Goal: Contribute content: Contribute content

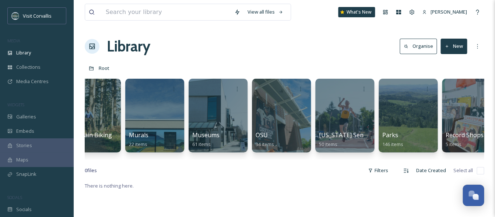
scroll to position [0, 1617]
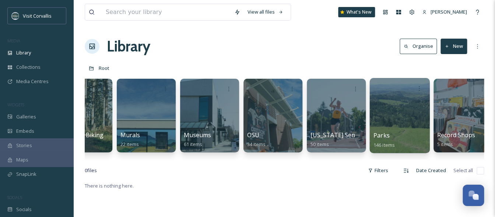
click at [398, 111] on div at bounding box center [399, 115] width 60 height 75
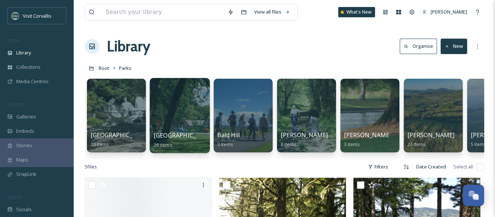
click at [173, 103] on div at bounding box center [179, 115] width 60 height 75
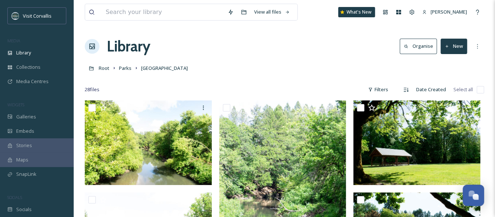
click at [450, 47] on button "New" at bounding box center [453, 46] width 27 height 15
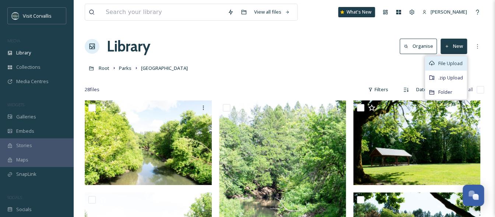
click at [452, 62] on span "File Upload" at bounding box center [450, 63] width 24 height 7
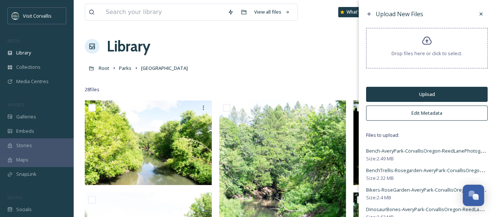
click at [427, 112] on button "Edit Metadata" at bounding box center [427, 113] width 122 height 15
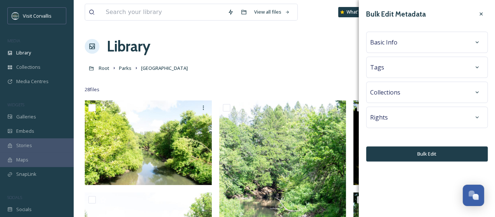
click at [393, 119] on div "Rights" at bounding box center [426, 117] width 113 height 13
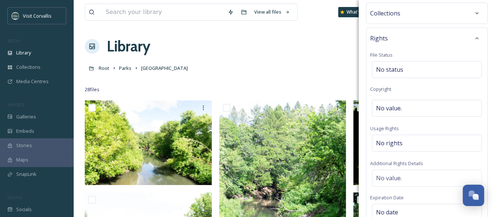
scroll to position [84, 0]
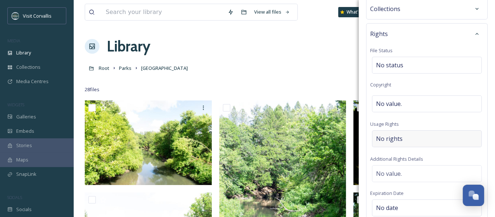
click at [385, 138] on span "No rights" at bounding box center [389, 138] width 27 height 9
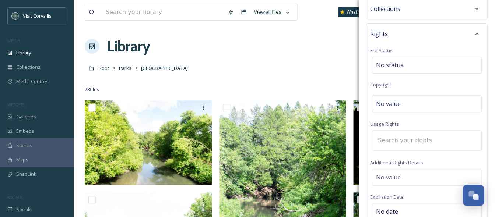
click at [386, 143] on input at bounding box center [414, 141] width 81 height 16
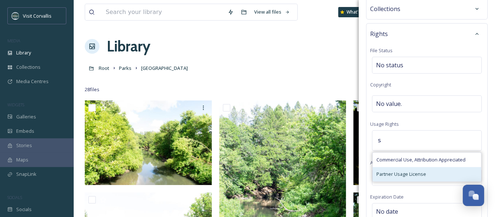
type input "s"
click at [387, 171] on div "Partner Usage License" at bounding box center [427, 174] width 108 height 14
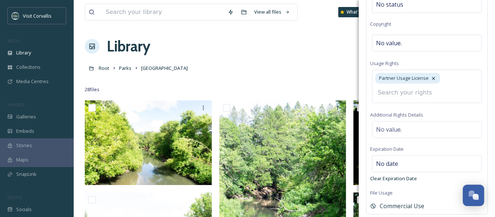
scroll to position [147, 0]
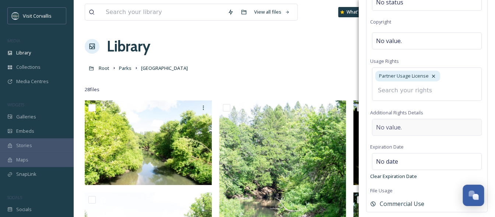
click at [393, 127] on div "Rights File Status No status Copyright No value. Usage Rights Partner Usage Lic…" at bounding box center [427, 86] width 122 height 252
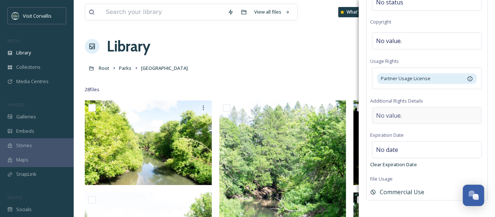
click at [389, 117] on span "No value." at bounding box center [389, 115] width 26 height 9
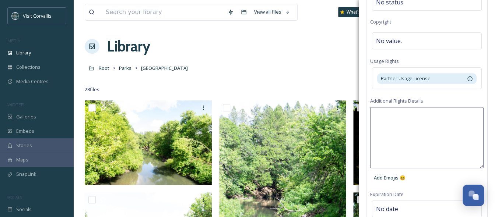
click at [394, 119] on textarea at bounding box center [426, 137] width 113 height 61
paste textarea "ReedLanePhotography-Credit"
click at [406, 114] on textarea "Credit: ReedLanePhotography-Credit" at bounding box center [426, 137] width 113 height 61
click at [422, 115] on textarea "Credit: [PERSON_NAME]-Credit" at bounding box center [426, 137] width 113 height 61
drag, startPoint x: 458, startPoint y: 117, endPoint x: 484, endPoint y: 114, distance: 26.4
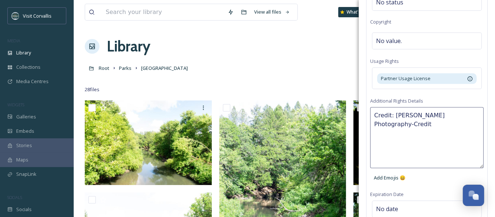
click at [483, 114] on textarea "Credit: [PERSON_NAME] Photography-Credit" at bounding box center [426, 137] width 113 height 61
type textarea "Credit: [PERSON_NAME] Photography when using"
click at [458, 174] on div "Credit: [PERSON_NAME] Photography when using Add Emojis 😄" at bounding box center [426, 146] width 113 height 78
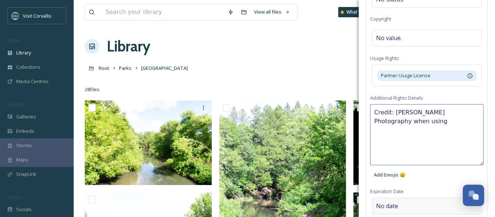
scroll to position [147, 0]
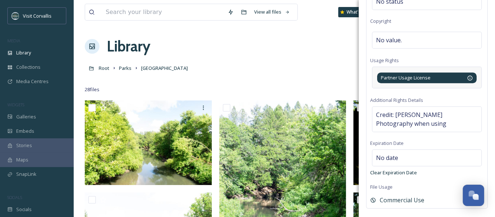
click at [418, 79] on span "Partner Usage License" at bounding box center [406, 77] width 50 height 7
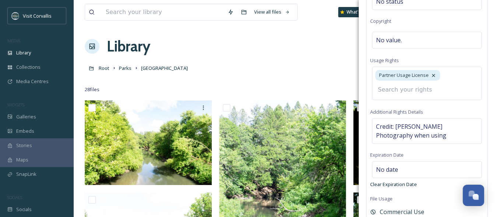
click at [411, 89] on input at bounding box center [414, 90] width 81 height 16
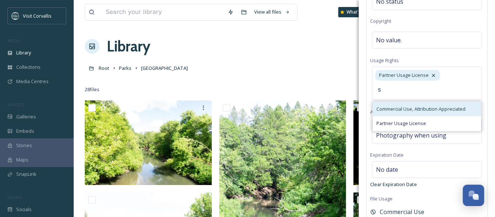
type input "s"
click at [408, 108] on span "Commercial Use, Attribution Appreciated" at bounding box center [420, 109] width 89 height 7
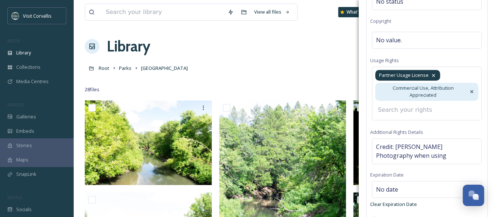
click at [432, 76] on icon at bounding box center [433, 76] width 6 height 6
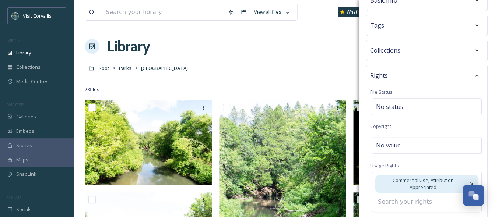
scroll to position [38, 0]
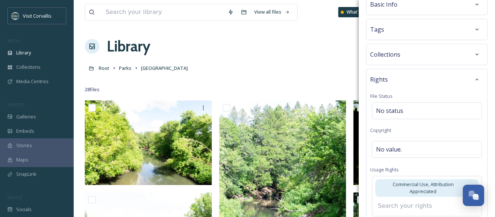
click at [406, 28] on div "Tags" at bounding box center [426, 29] width 113 height 13
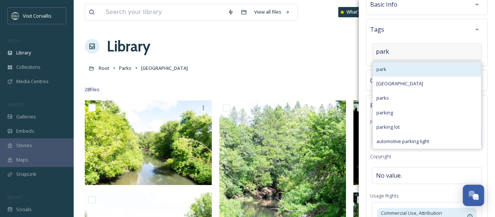
type input "park"
click at [402, 68] on div "park" at bounding box center [427, 69] width 108 height 14
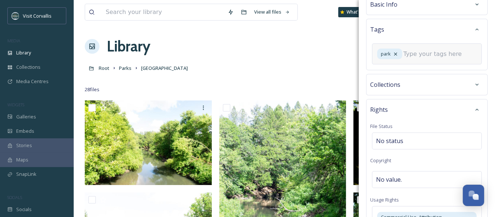
click at [403, 59] on input at bounding box center [440, 54] width 74 height 9
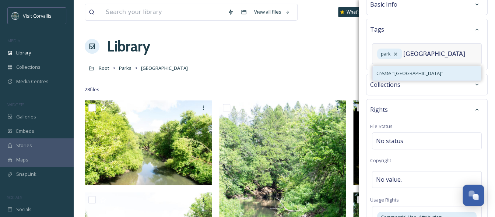
type input "[GEOGRAPHIC_DATA]"
click at [407, 77] on span "Create " [GEOGRAPHIC_DATA] "" at bounding box center [409, 73] width 67 height 7
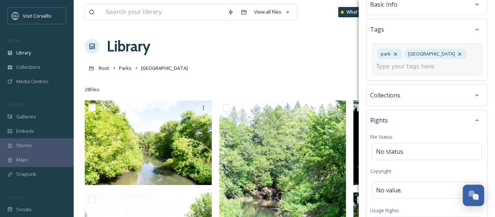
click at [416, 67] on input at bounding box center [413, 66] width 74 height 9
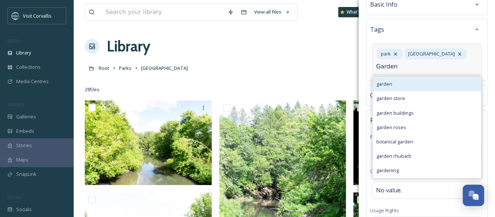
type input "Garden"
click at [411, 80] on div "garden" at bounding box center [427, 84] width 108 height 14
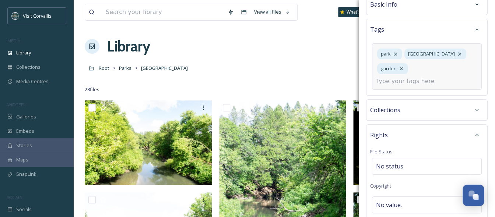
click at [414, 77] on input at bounding box center [413, 81] width 74 height 9
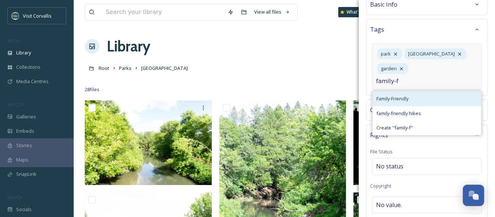
type input "family-f"
click at [415, 92] on div "Family-Friendly" at bounding box center [427, 99] width 108 height 14
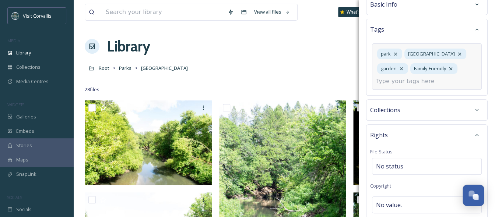
click at [410, 82] on input at bounding box center [413, 81] width 74 height 9
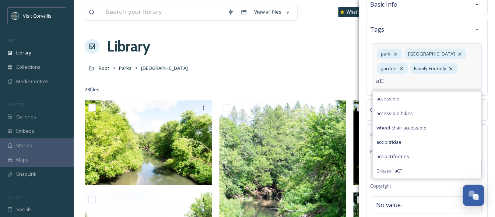
type input "a"
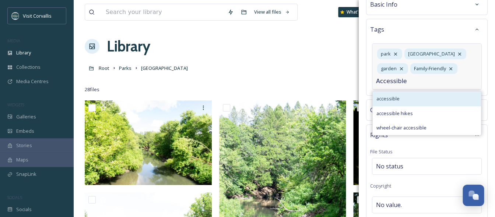
type input "Accessible"
click at [416, 98] on div "accessible" at bounding box center [427, 99] width 108 height 14
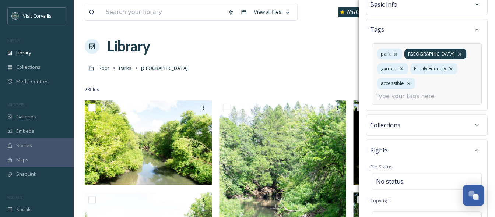
scroll to position [0, 0]
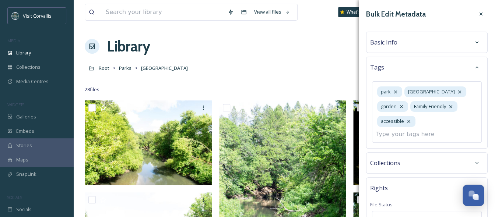
click at [419, 45] on div "Basic Info" at bounding box center [426, 42] width 113 height 13
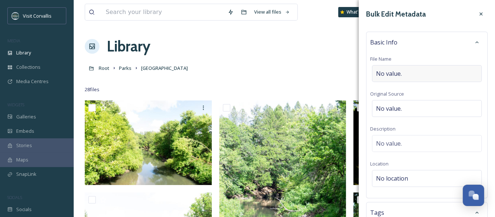
click at [406, 72] on div "No value." at bounding box center [427, 73] width 110 height 17
type input "[GEOGRAPHIC_DATA]"
click at [394, 138] on div "No value." at bounding box center [427, 141] width 110 height 17
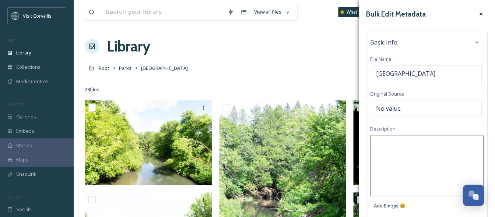
click at [388, 143] on textarea at bounding box center [426, 165] width 113 height 61
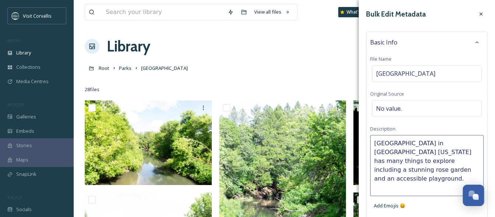
type textarea "[GEOGRAPHIC_DATA] in [GEOGRAPHIC_DATA] [US_STATE] has many things to explore in…"
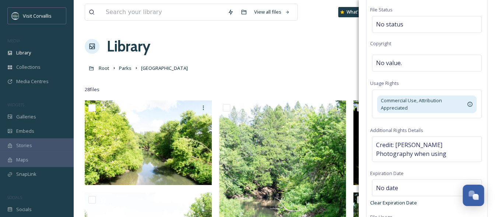
scroll to position [434, 0]
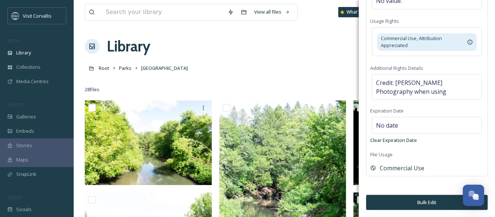
click at [426, 203] on button "Bulk Edit" at bounding box center [427, 202] width 122 height 15
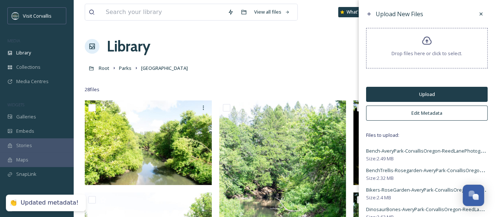
click at [433, 96] on button "Upload" at bounding box center [427, 94] width 122 height 15
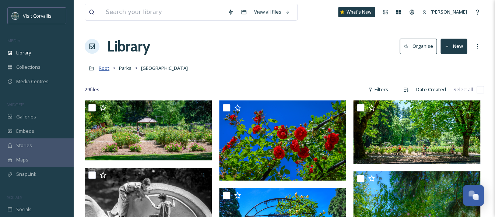
click at [102, 70] on span "Root" at bounding box center [104, 68] width 11 height 7
